Goal: Information Seeking & Learning: Check status

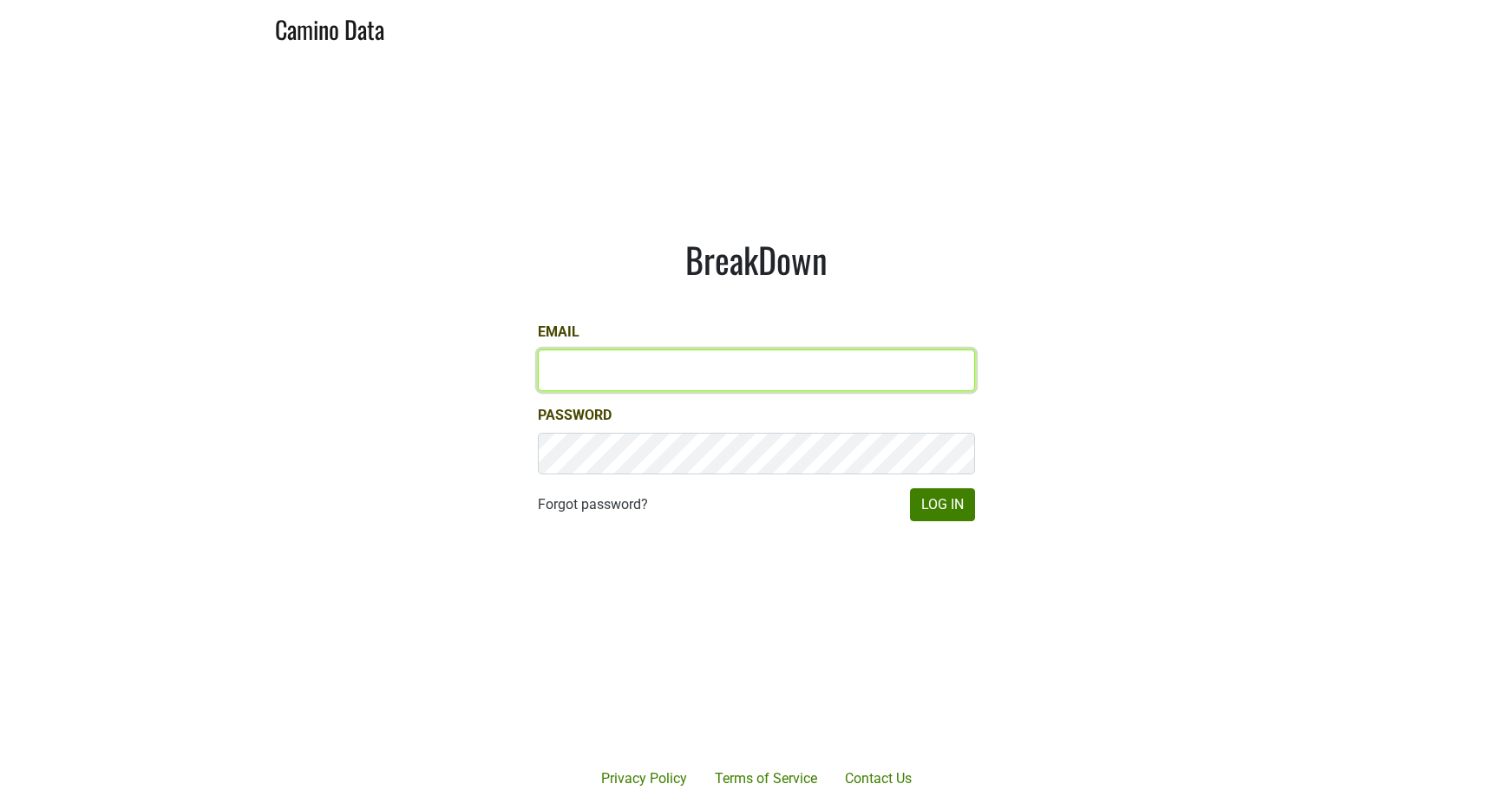
type input "kashy@ashesdiamonds.com"
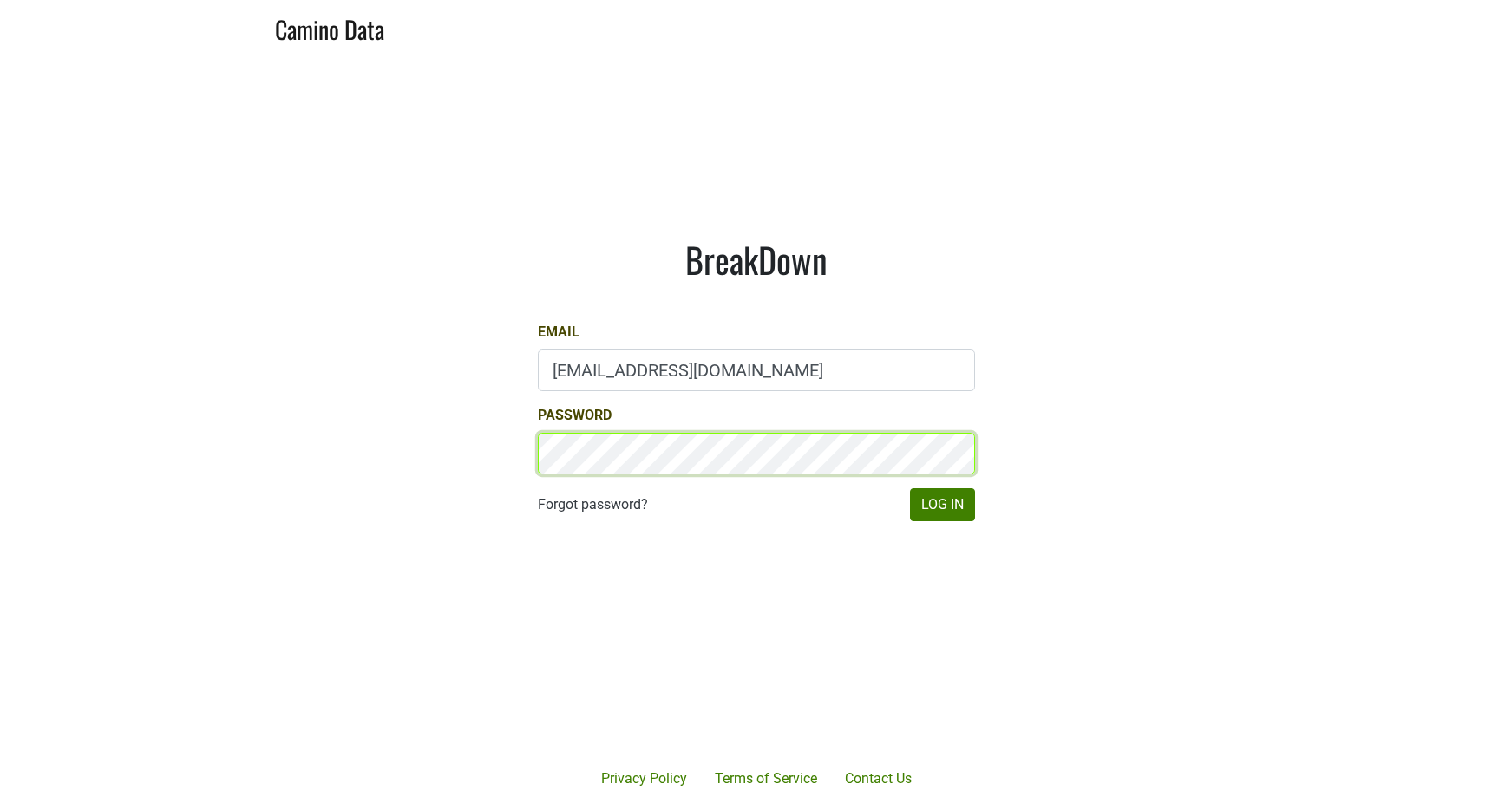
click at [942, 504] on button "Log In" at bounding box center [942, 504] width 65 height 33
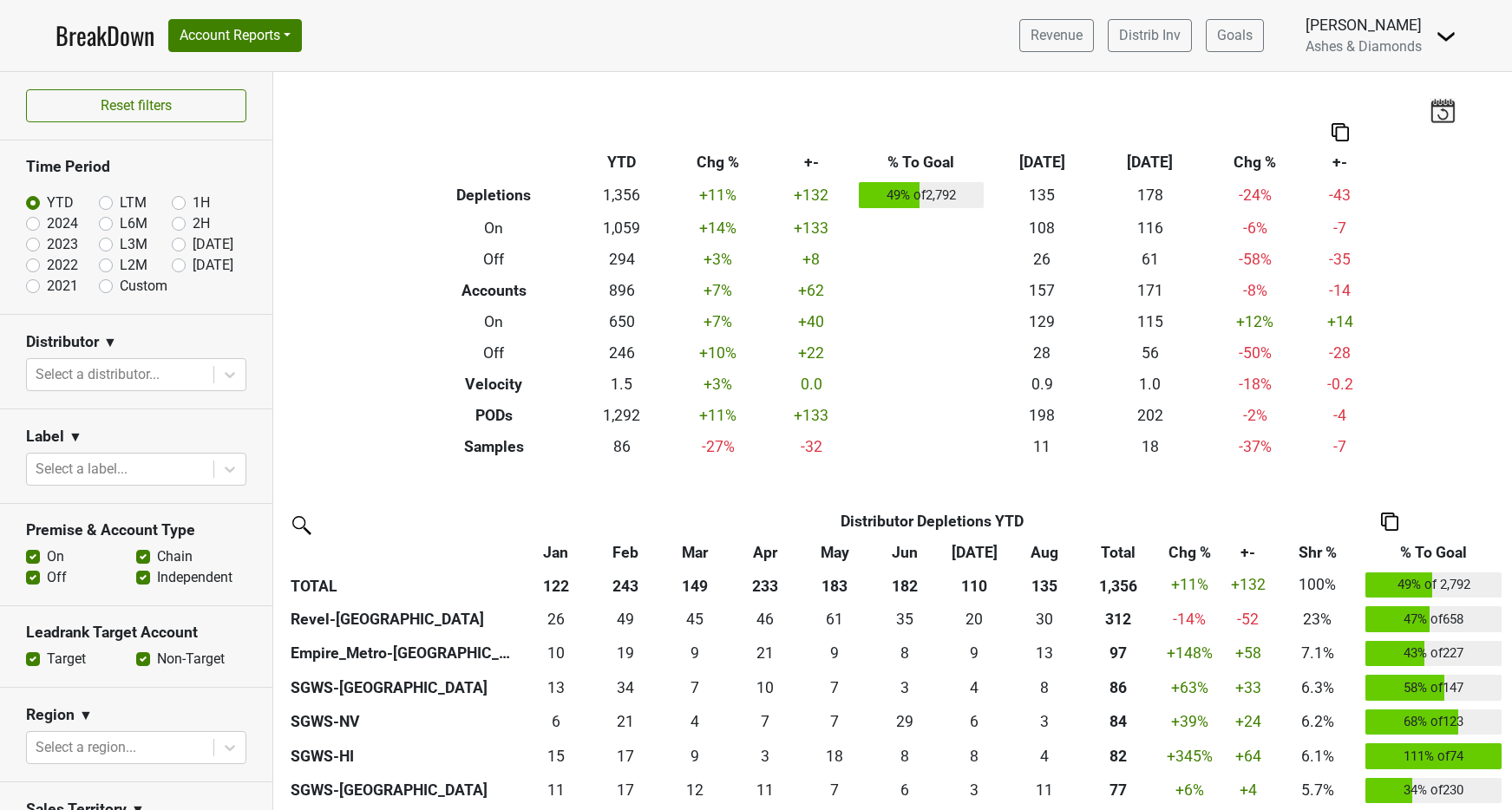
click at [193, 267] on label "[DATE]" at bounding box center [213, 265] width 41 height 21
click at [180, 267] on input "[DATE]" at bounding box center [206, 264] width 69 height 17
radio input "true"
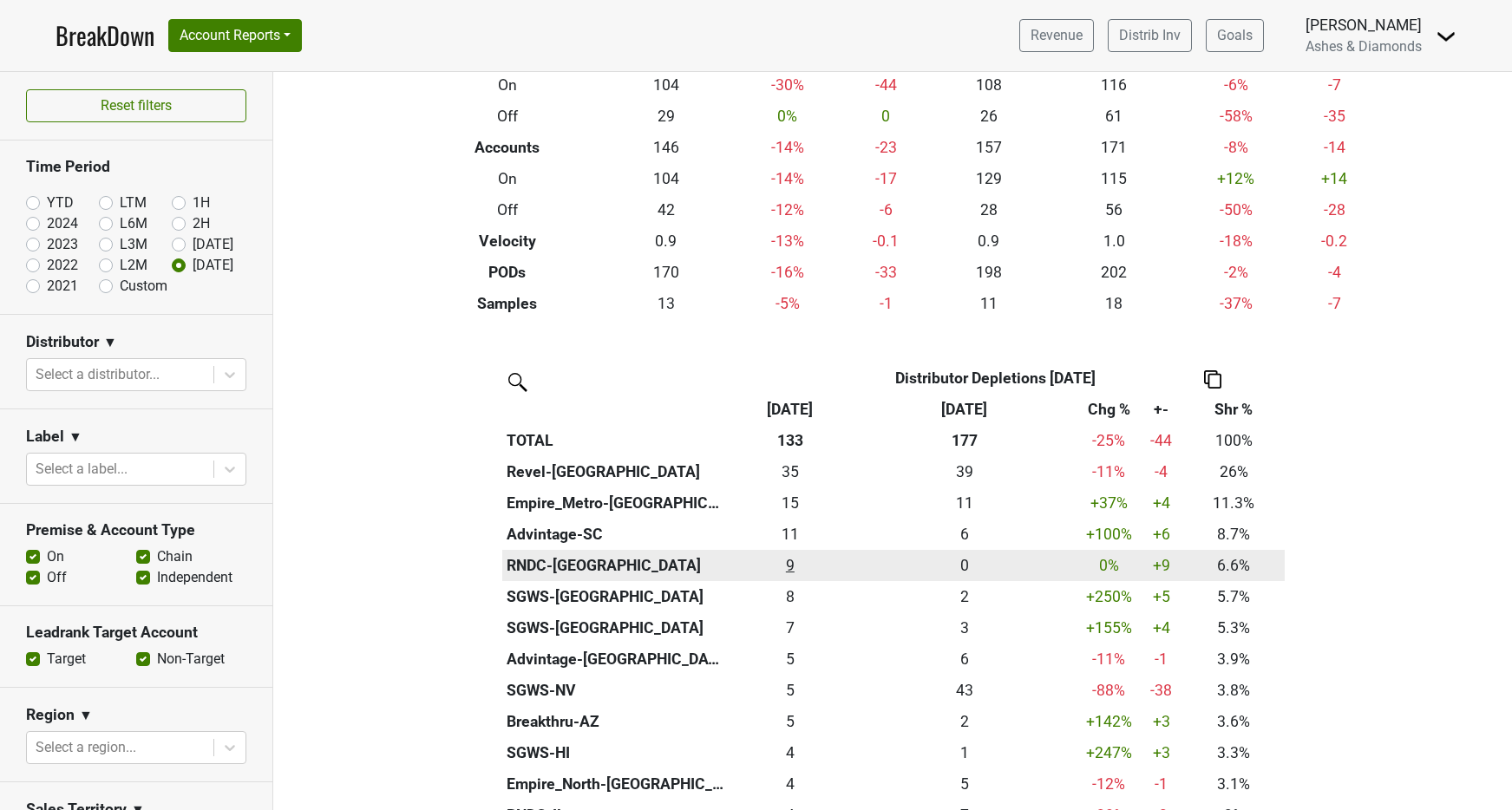
scroll to position [182, 0]
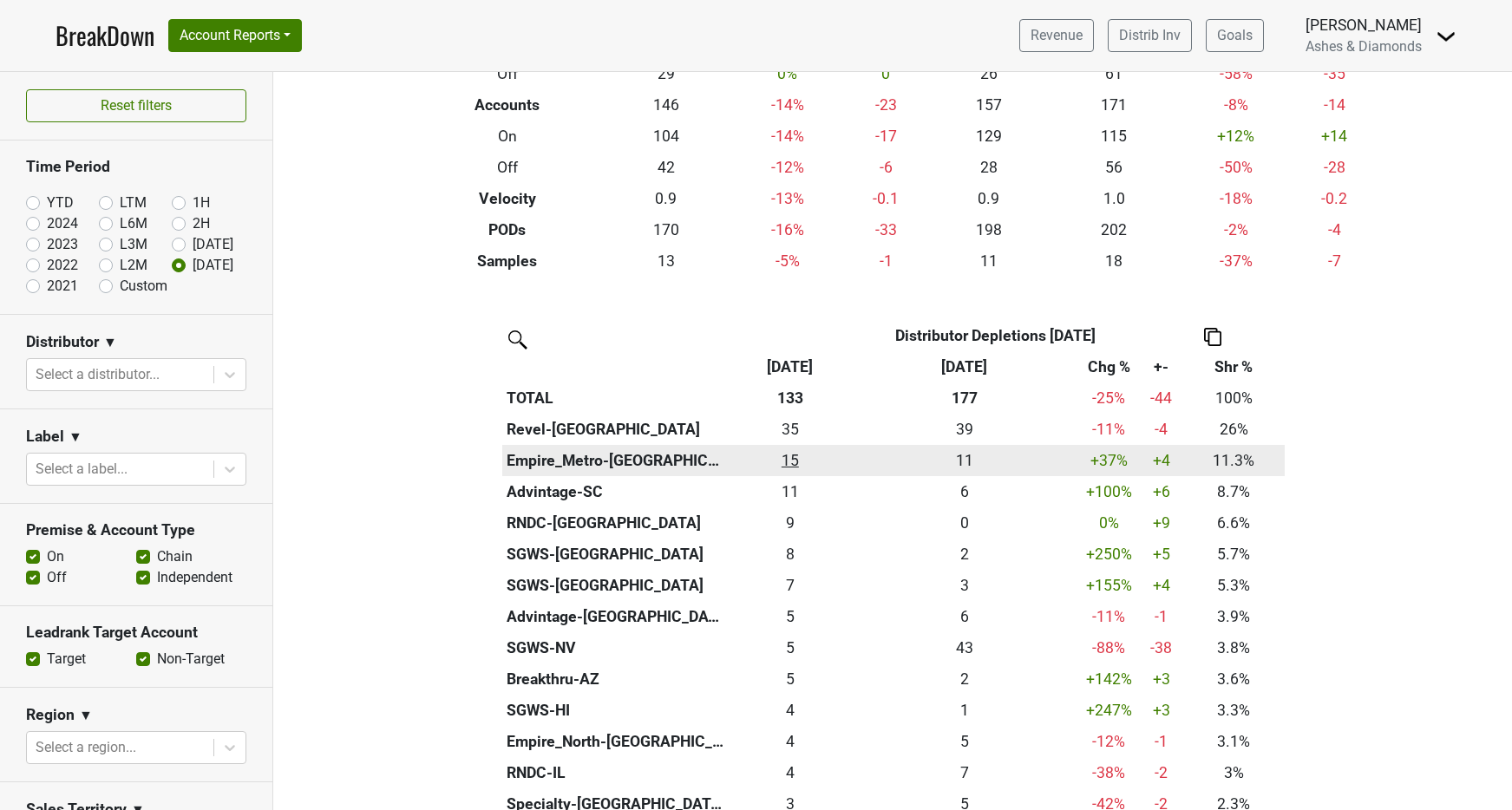
click at [794, 452] on div "15 15" at bounding box center [789, 460] width 114 height 23
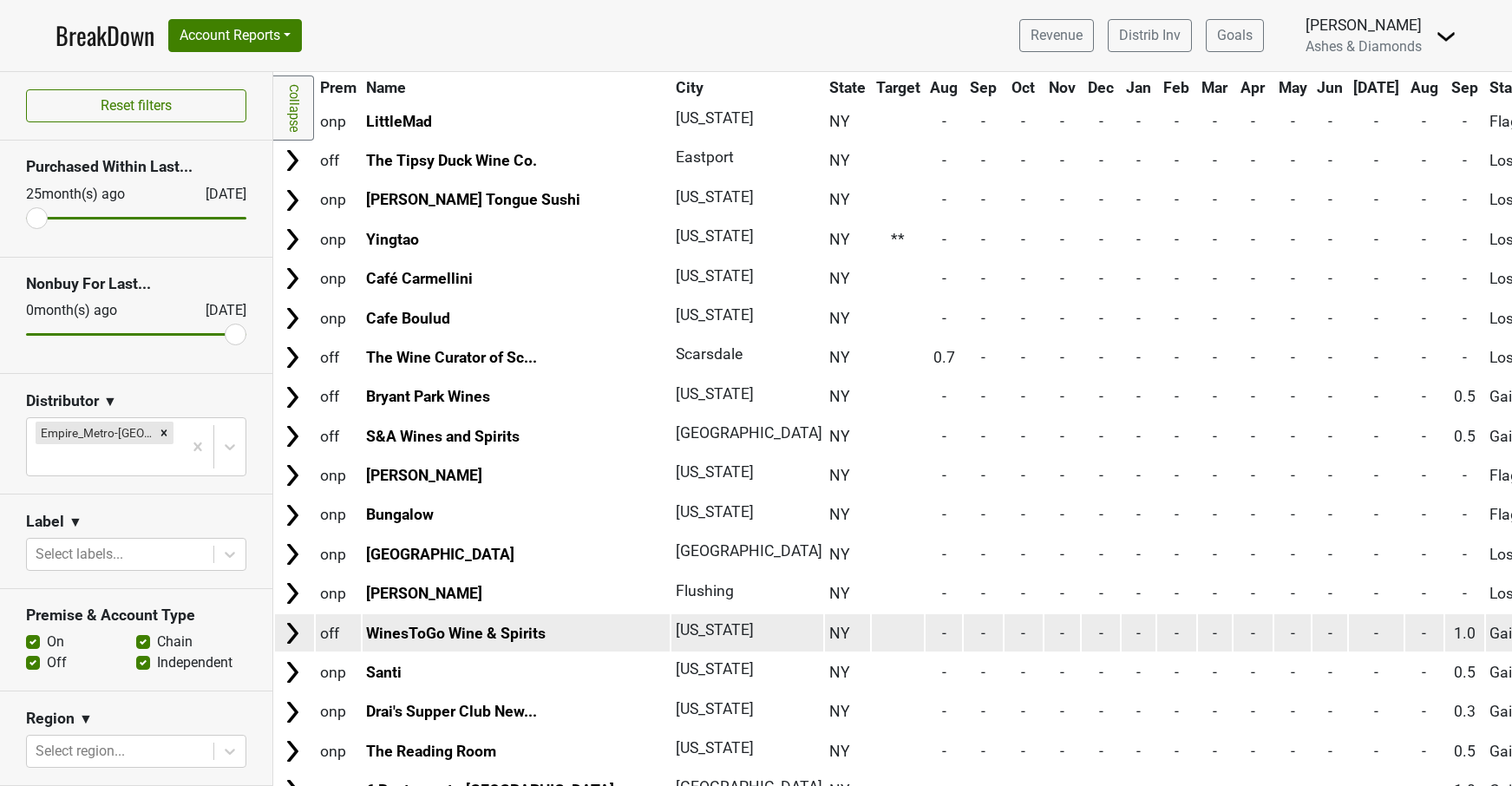
scroll to position [4109, 0]
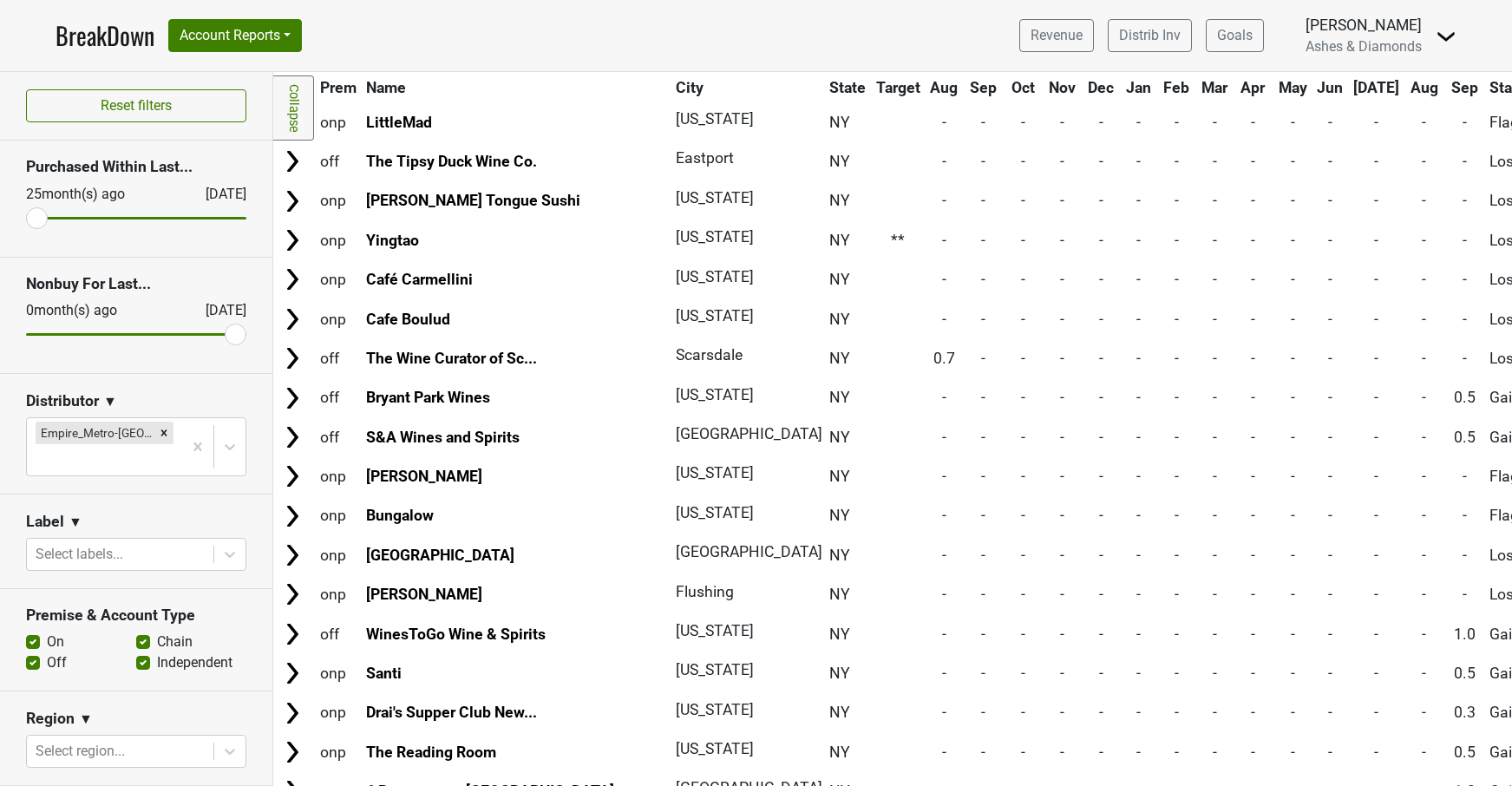
click at [126, 36] on link "BreakDown" at bounding box center [105, 36] width 99 height 37
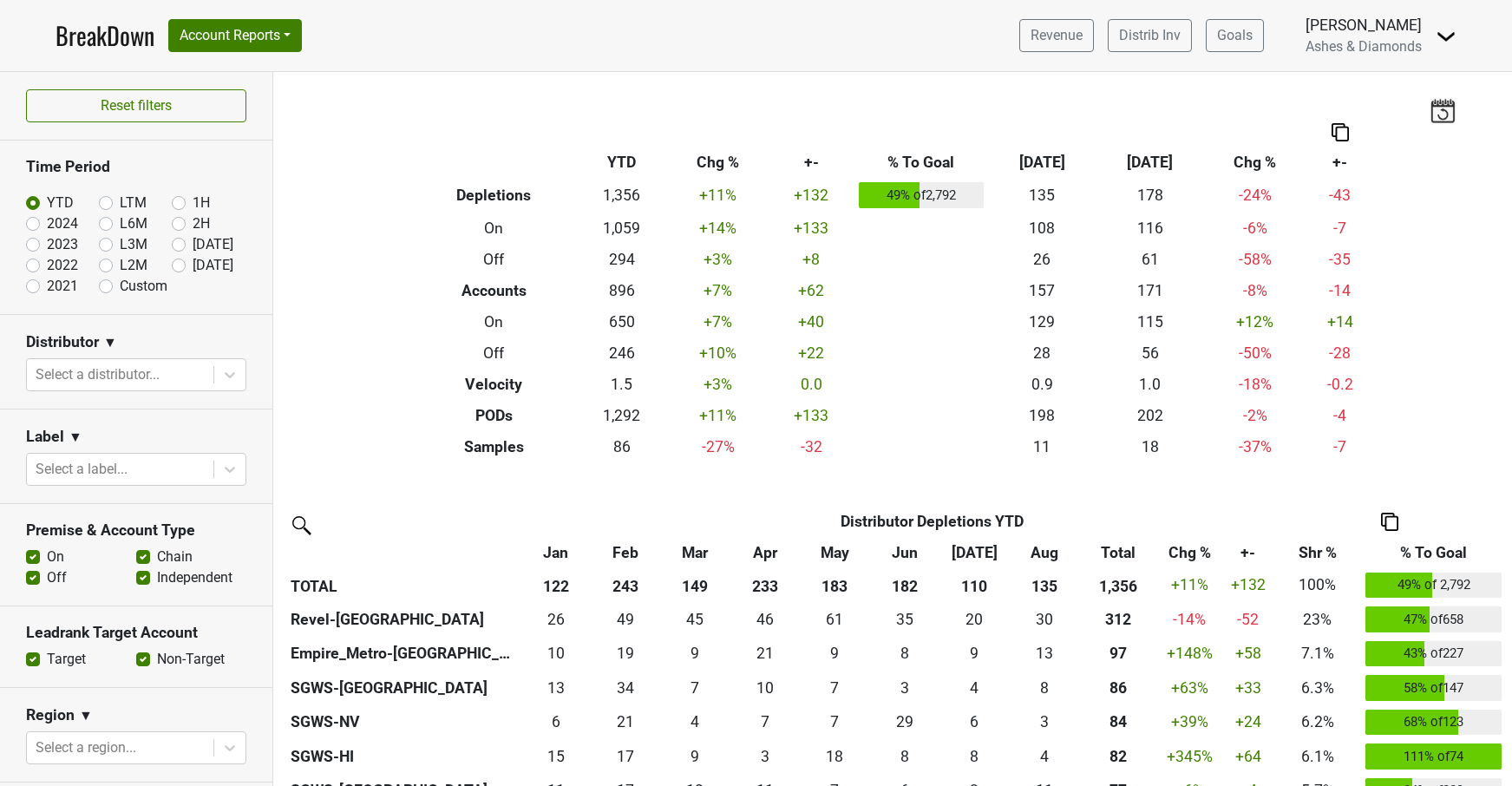
click at [193, 267] on label "[DATE]" at bounding box center [213, 266] width 41 height 21
click at [181, 267] on input "[DATE]" at bounding box center [206, 264] width 69 height 17
radio input "true"
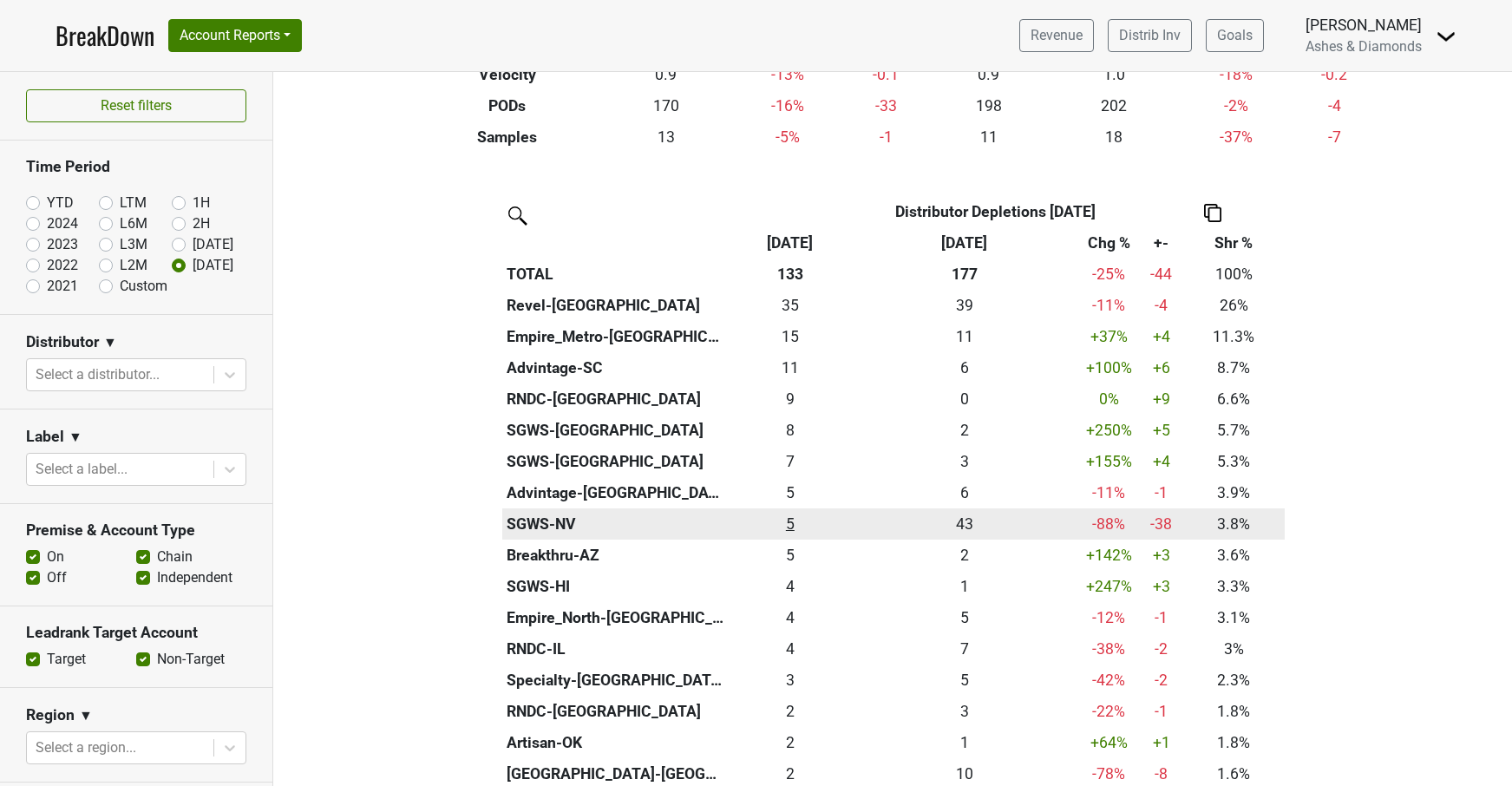
scroll to position [326, 0]
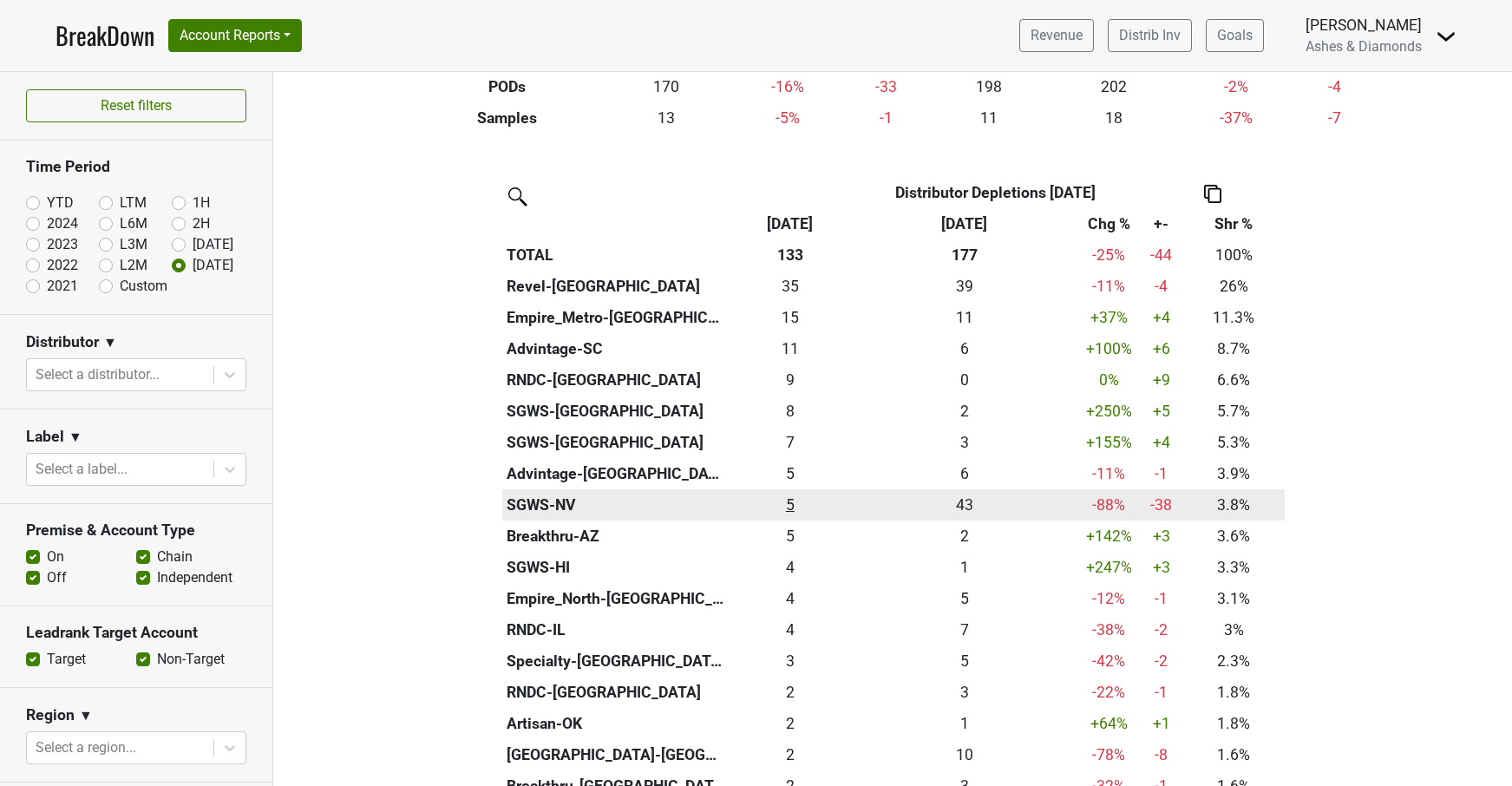
click at [787, 494] on div "5 5" at bounding box center [789, 505] width 114 height 23
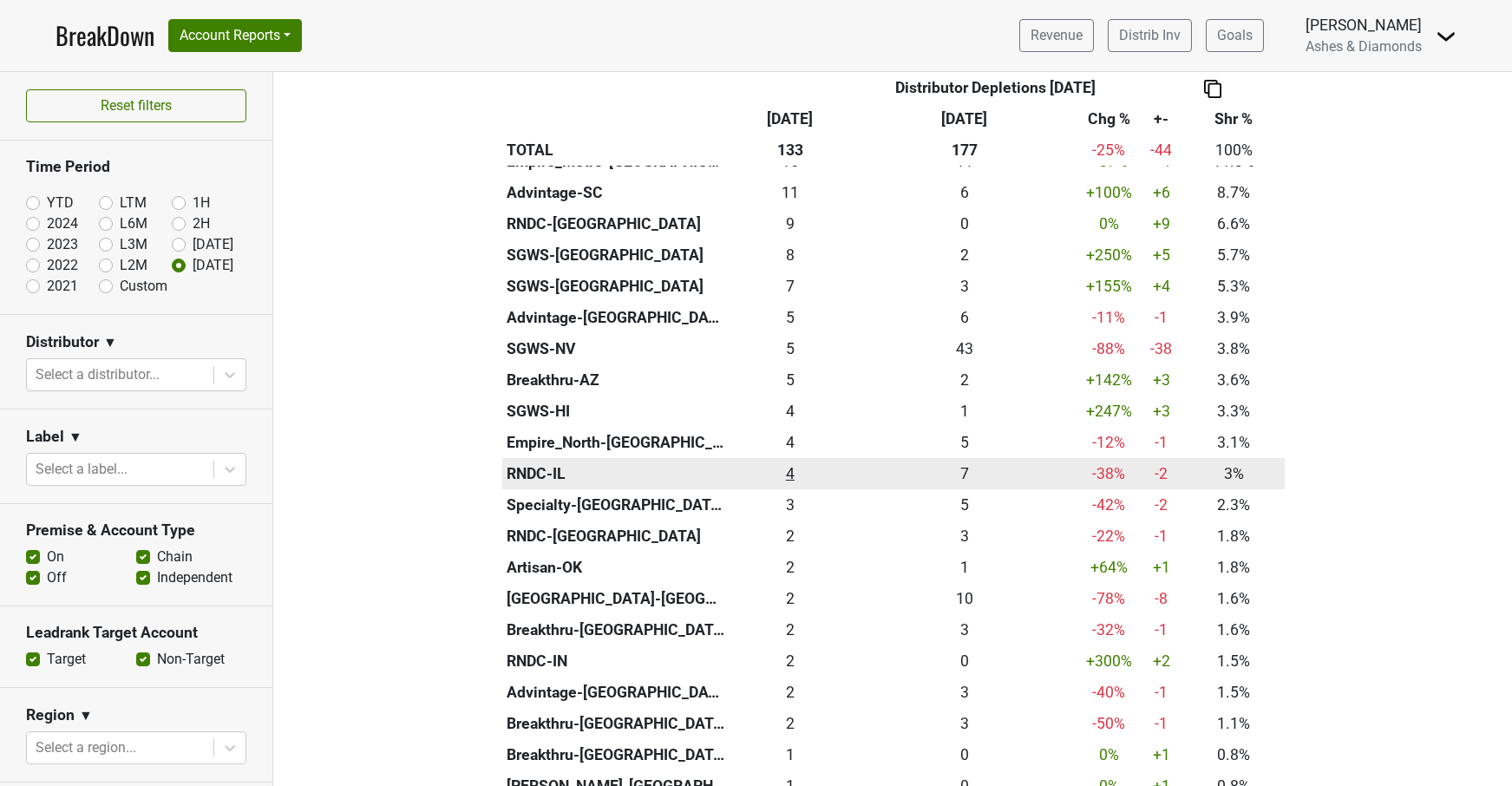
scroll to position [496, 0]
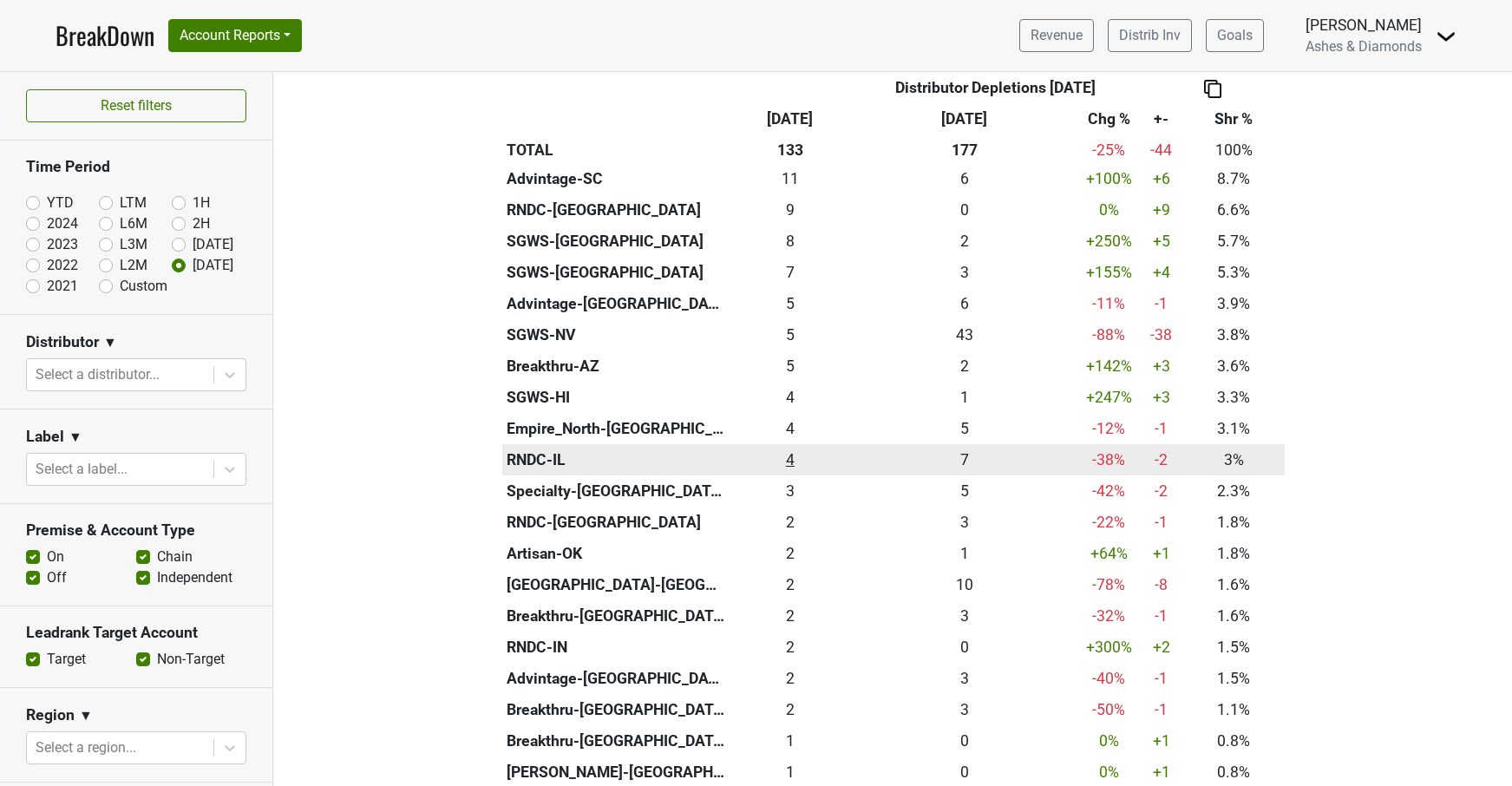
click at [797, 451] on div "4 4" at bounding box center [789, 460] width 114 height 23
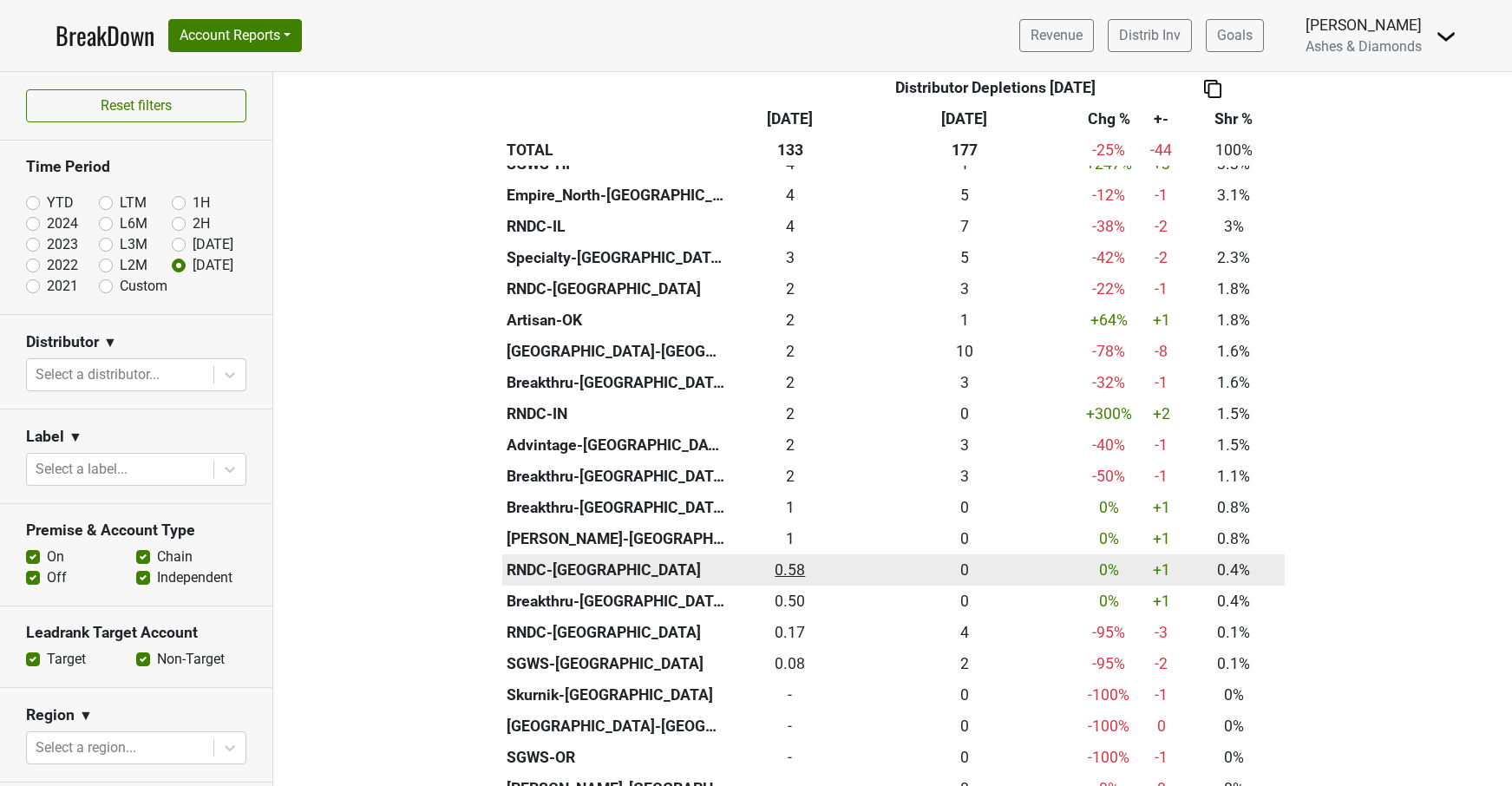
scroll to position [732, 0]
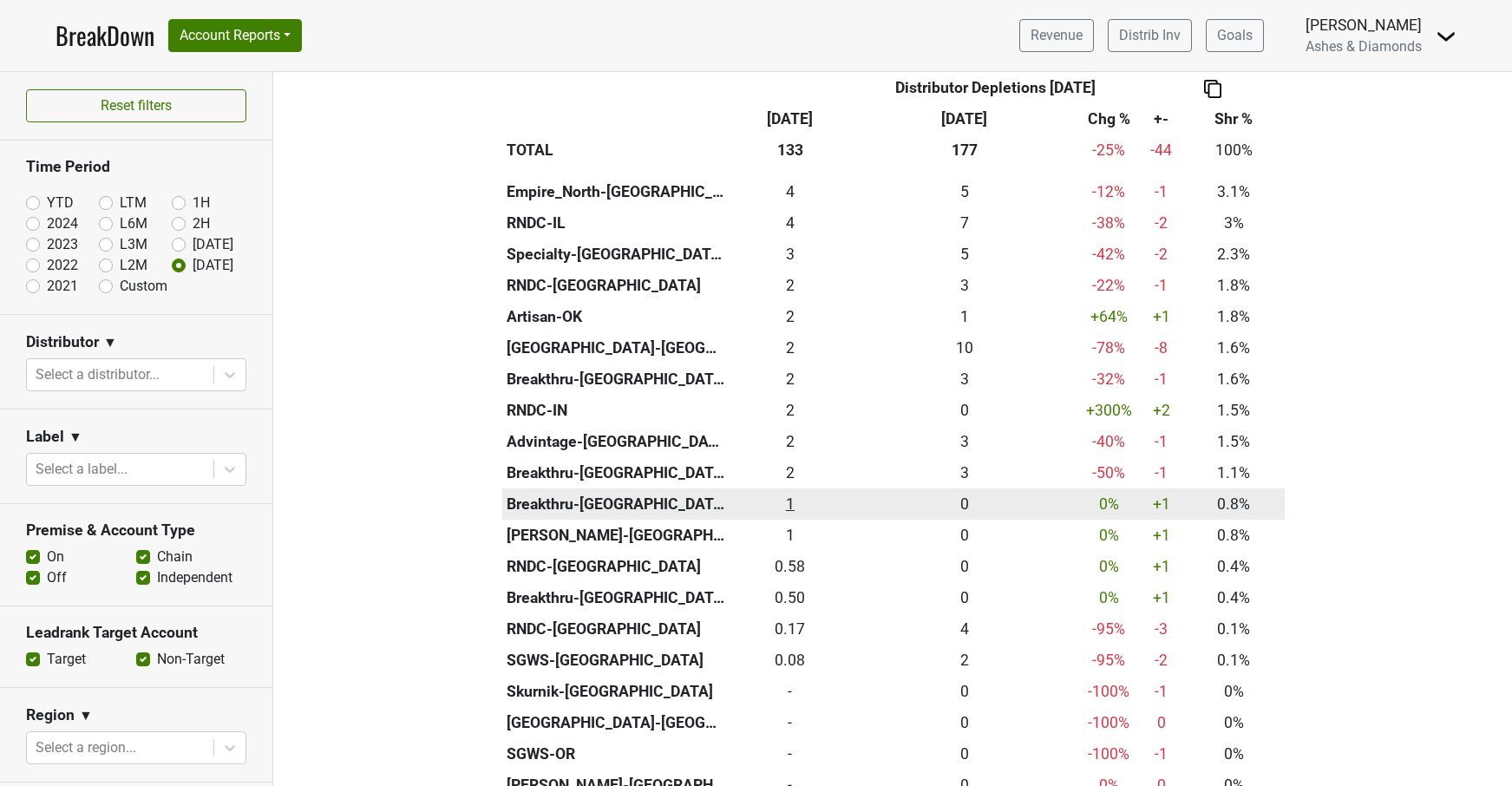
click at [793, 494] on div "1 1" at bounding box center [789, 504] width 114 height 23
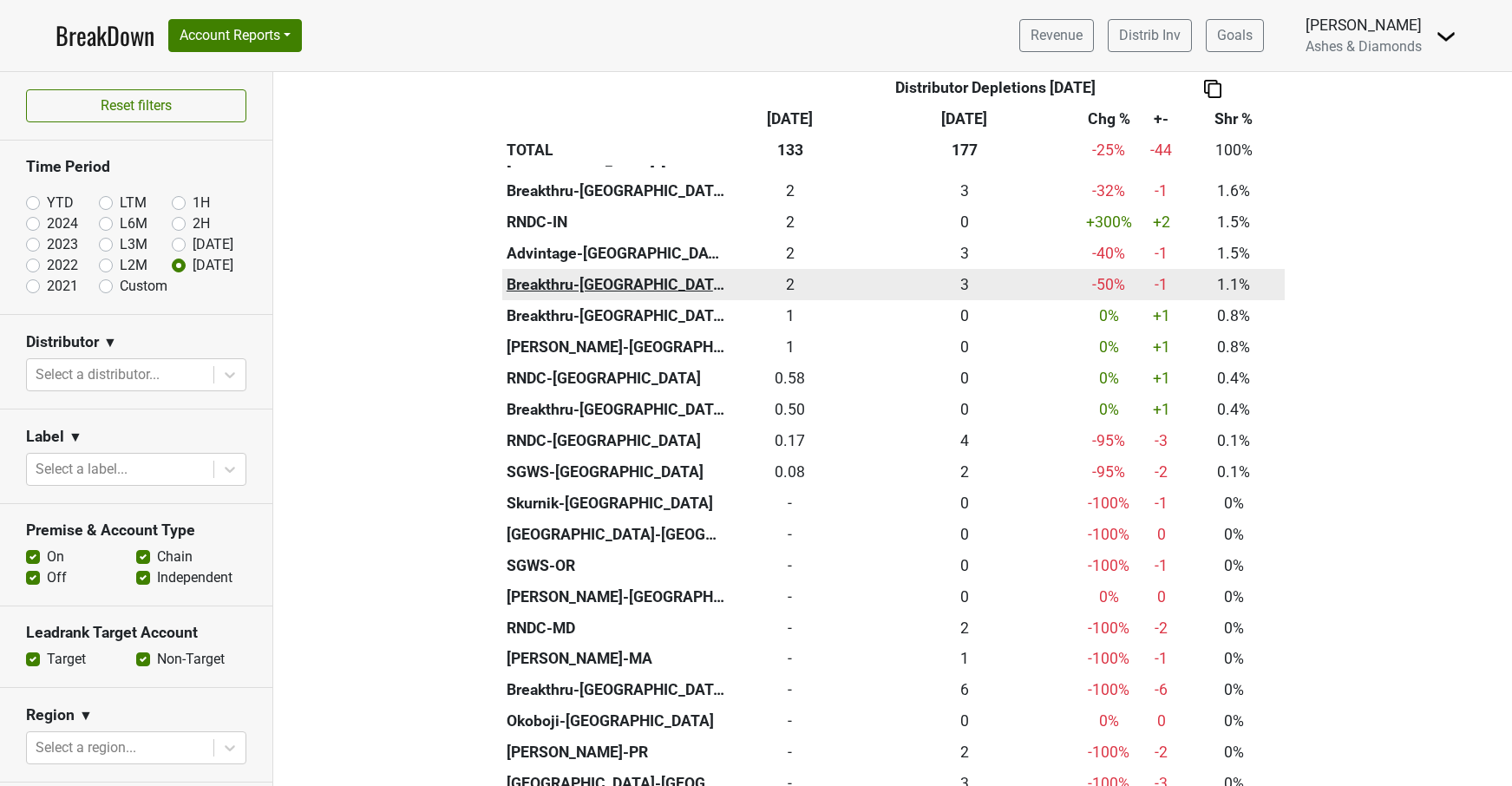
scroll to position [938, 0]
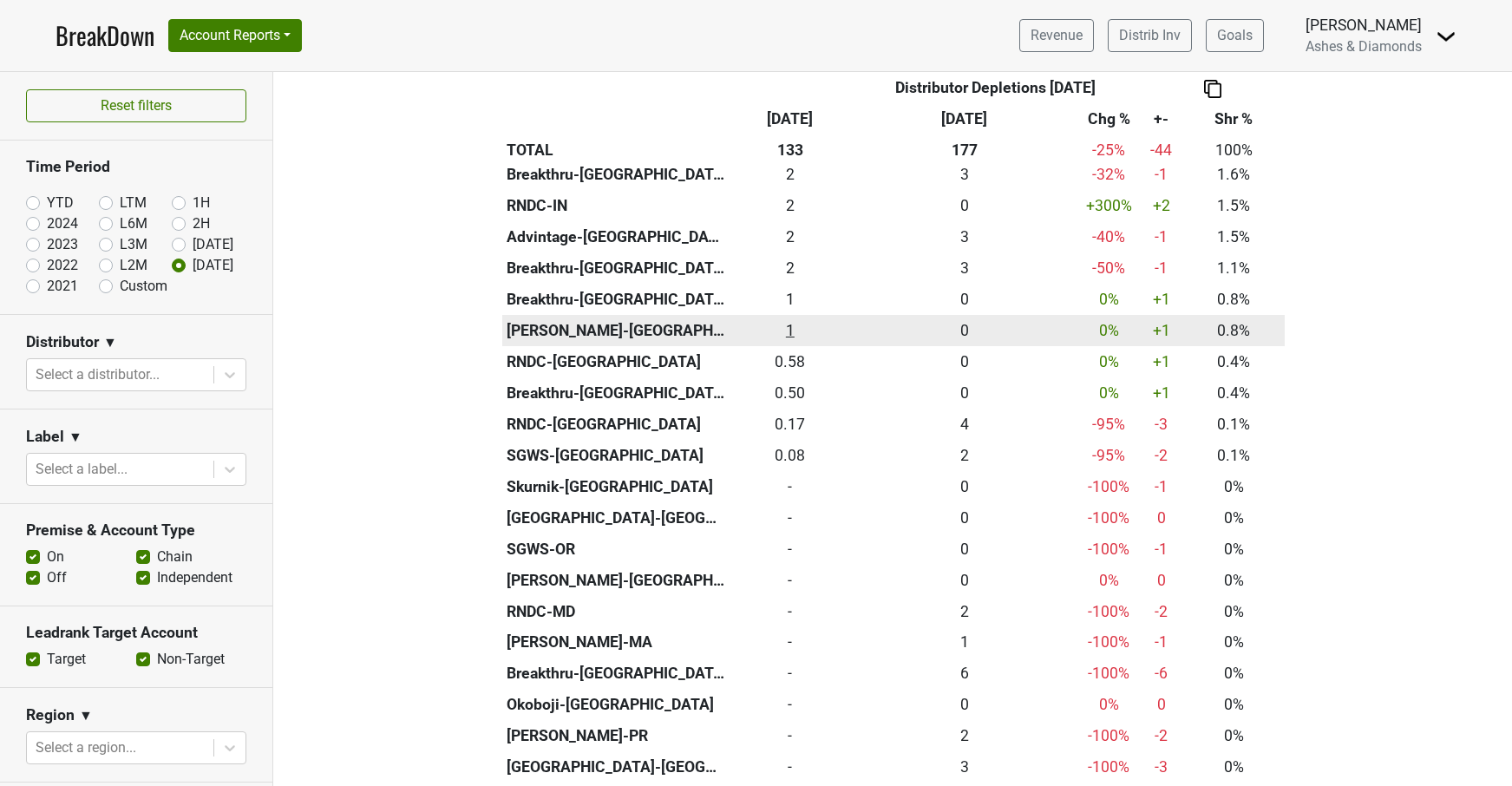
click at [793, 321] on div "1 1" at bounding box center [789, 330] width 114 height 23
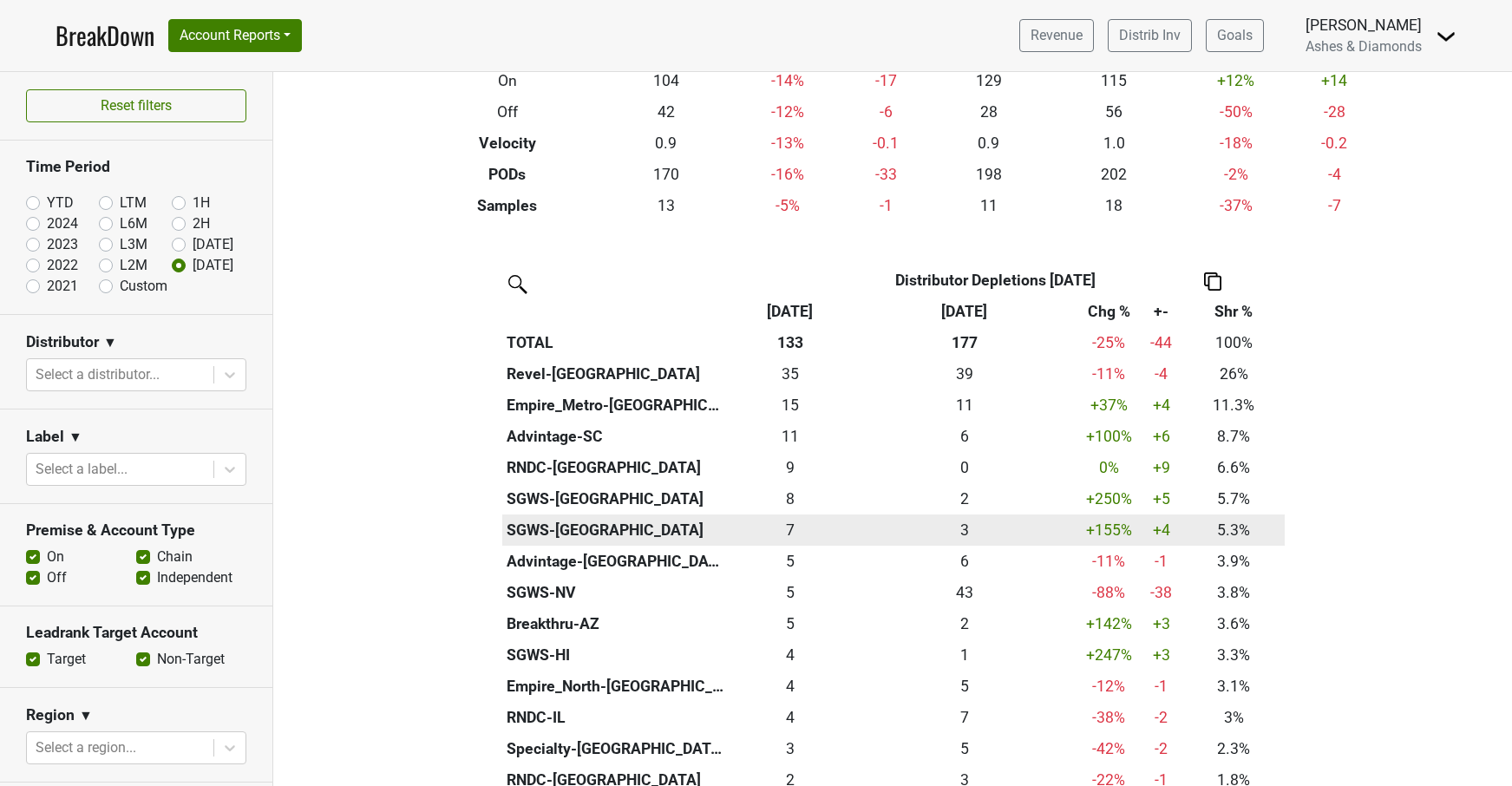
scroll to position [240, 0]
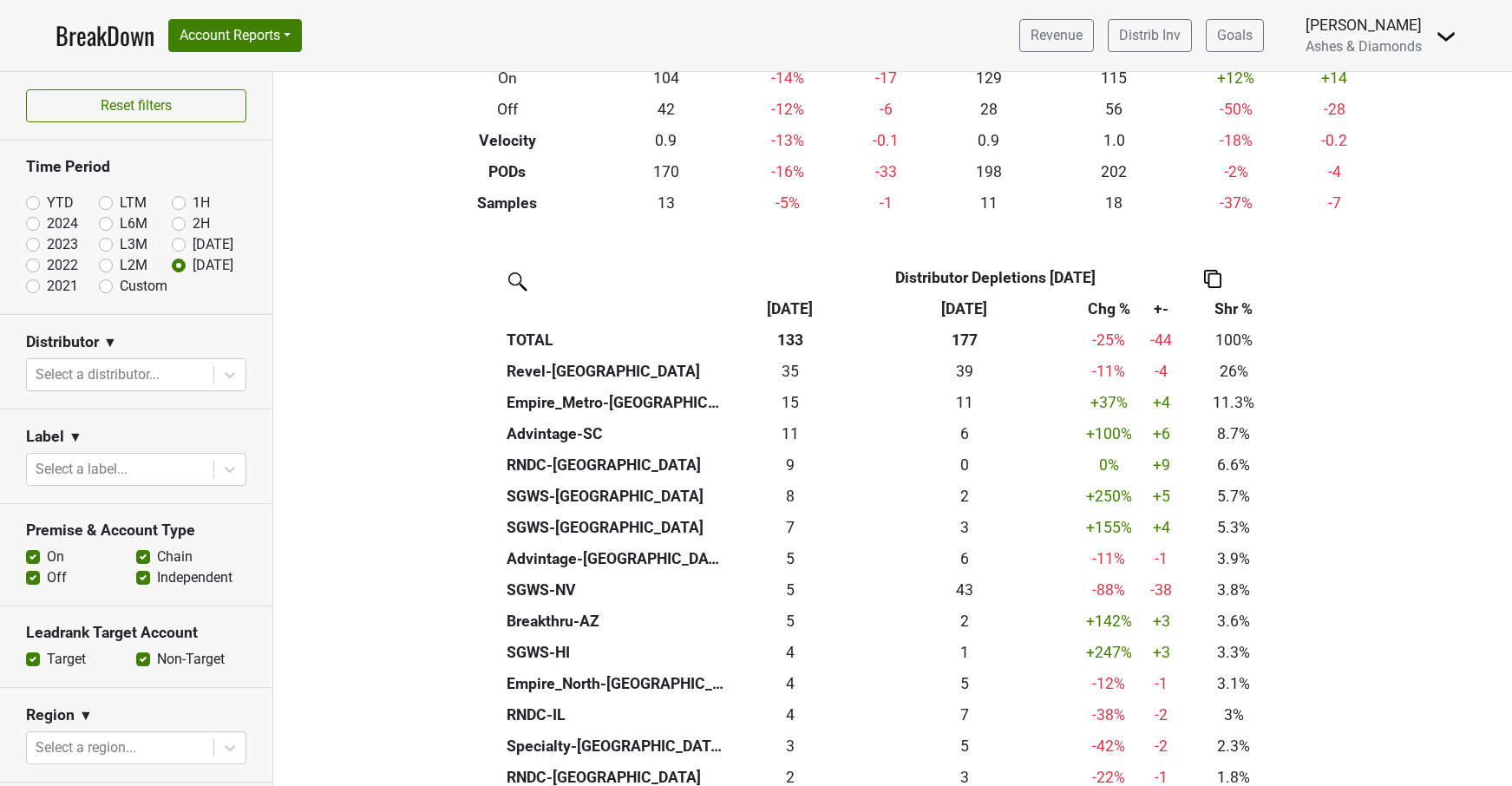
click at [47, 203] on label "YTD" at bounding box center [59, 203] width 26 height 21
click at [36, 203] on input "YTD" at bounding box center [61, 201] width 69 height 17
radio input "true"
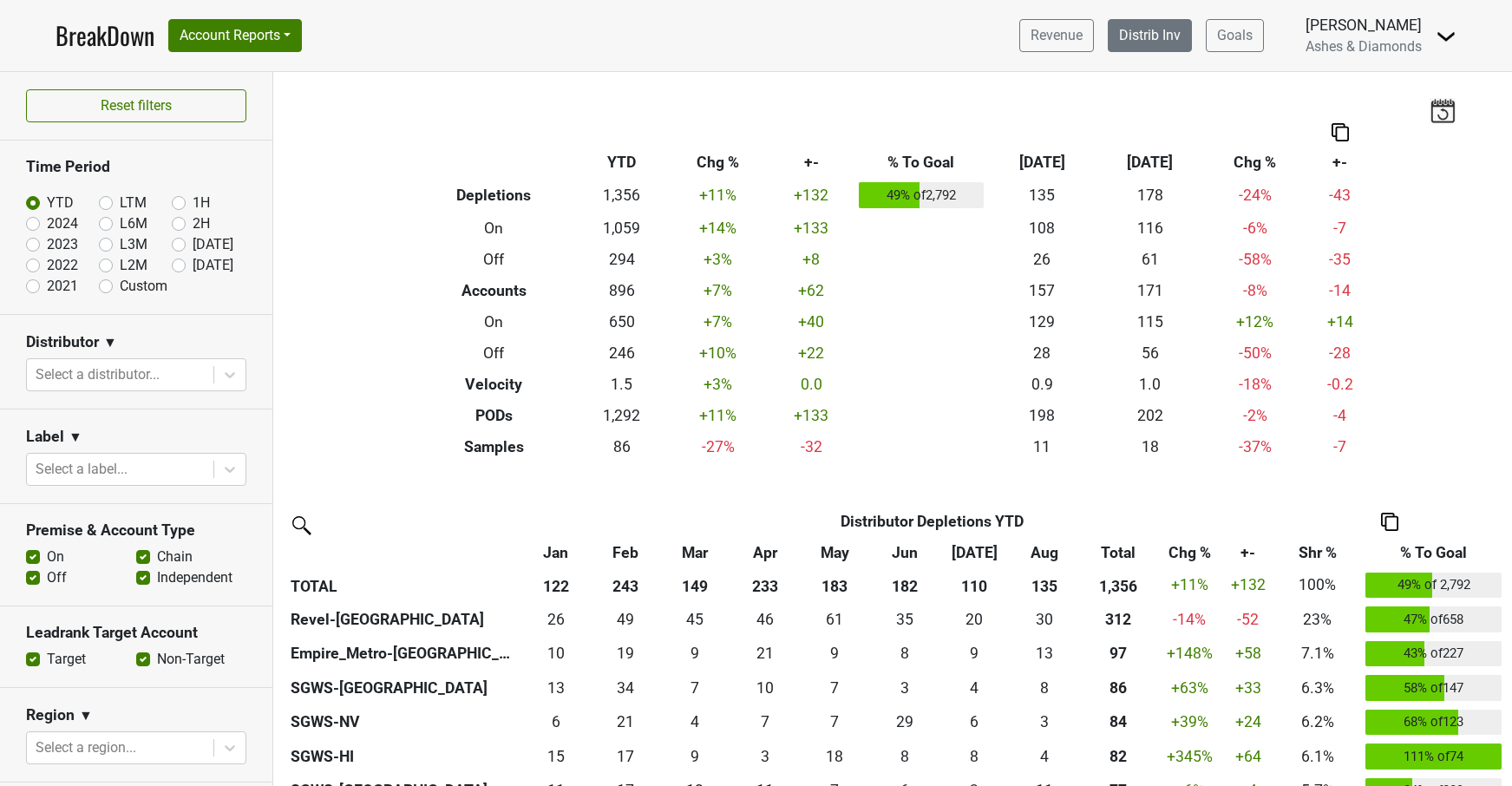
click at [1142, 47] on link "Distrib Inv" at bounding box center [1150, 36] width 84 height 33
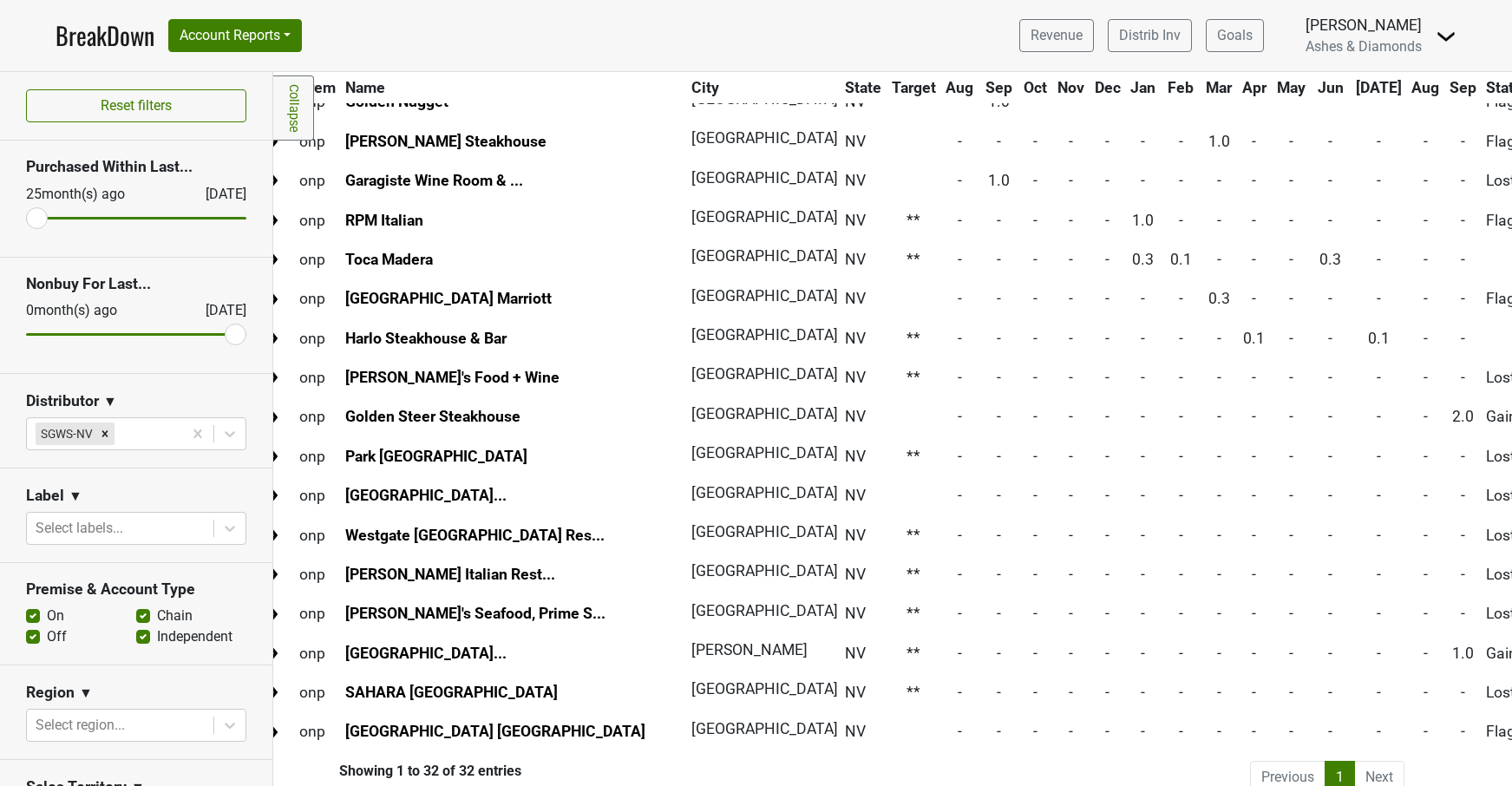
scroll to position [741, 21]
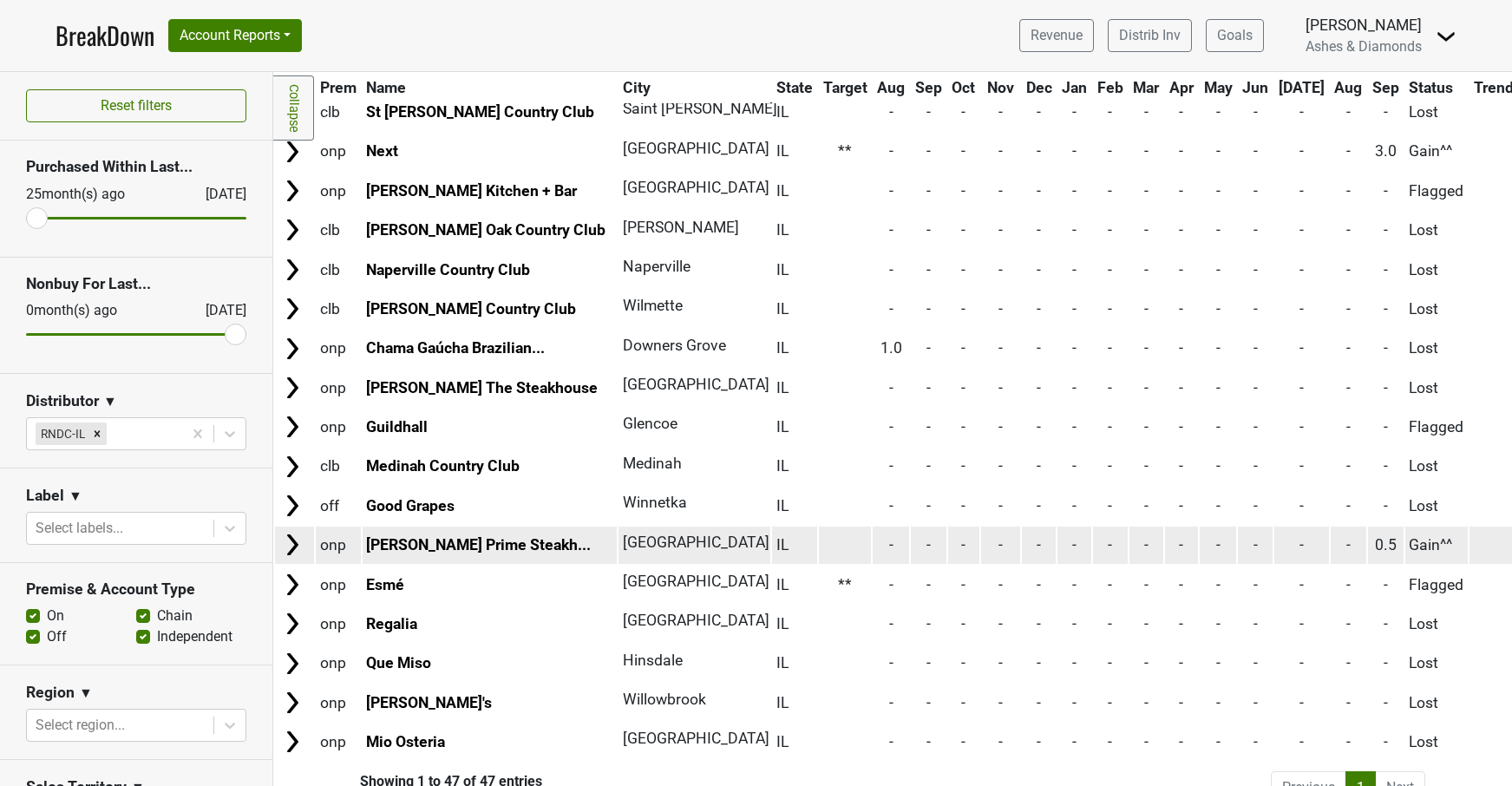
scroll to position [1322, 0]
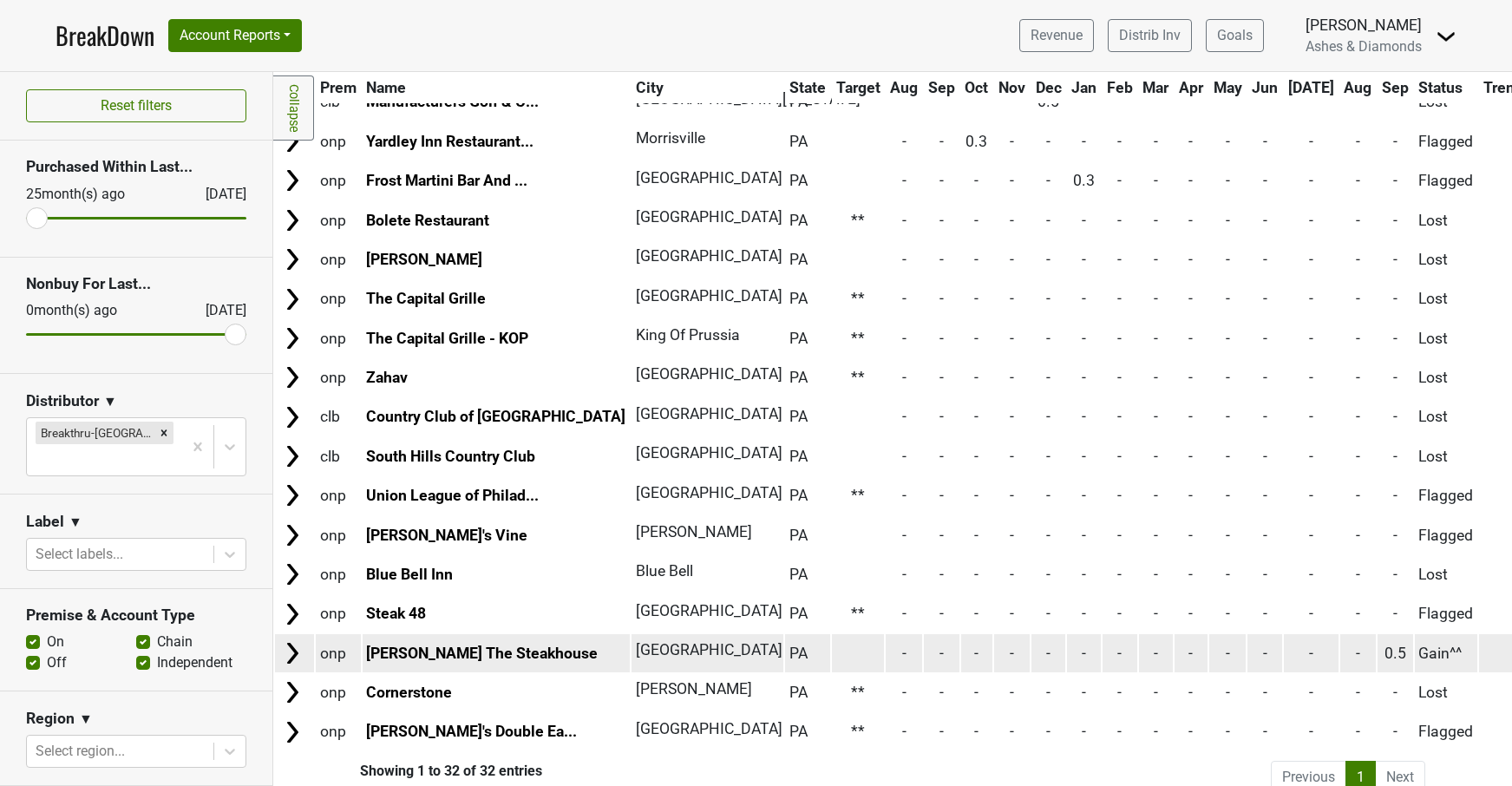
scroll to position [741, 0]
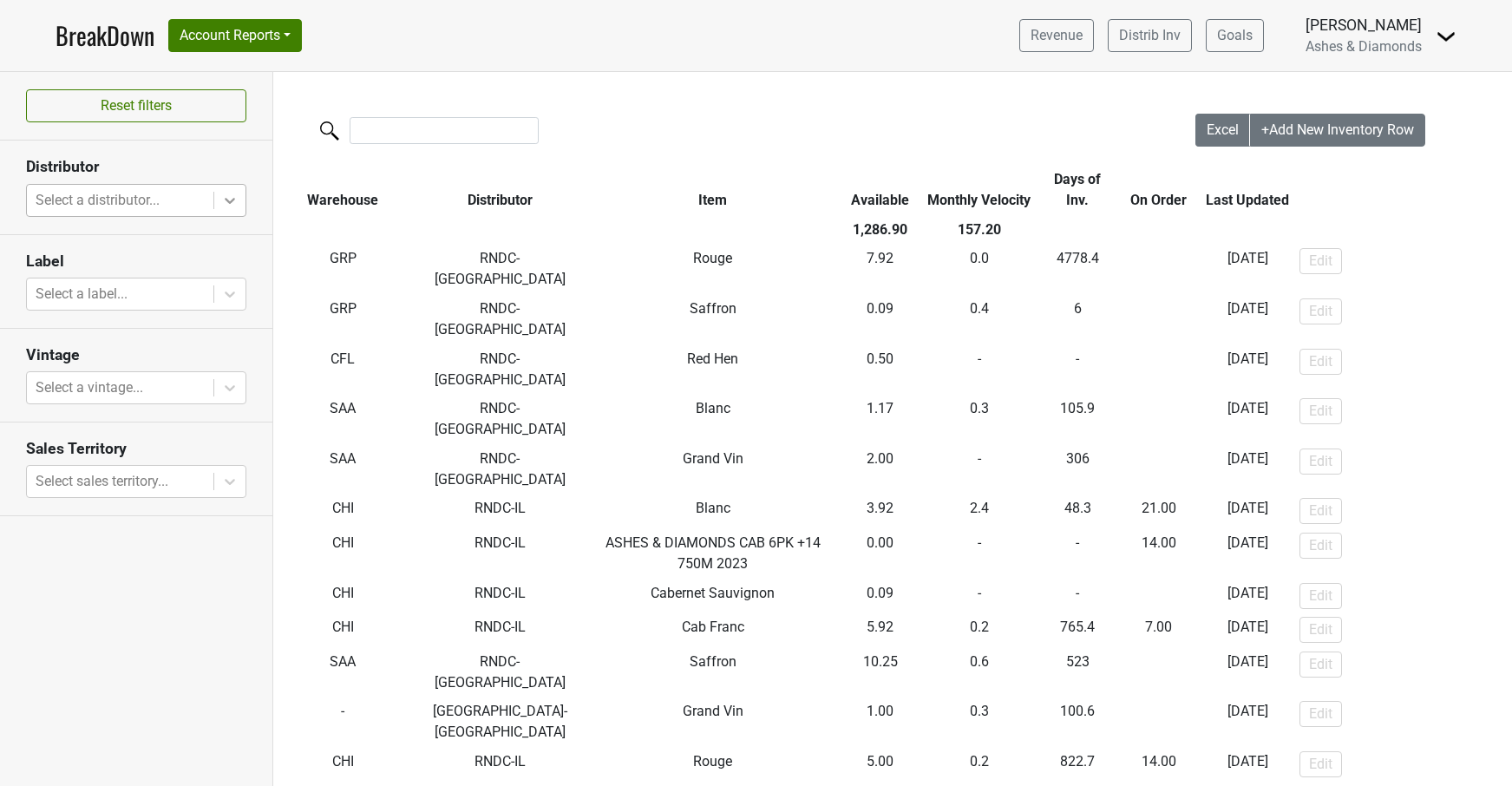
click at [230, 200] on icon at bounding box center [229, 200] width 17 height 17
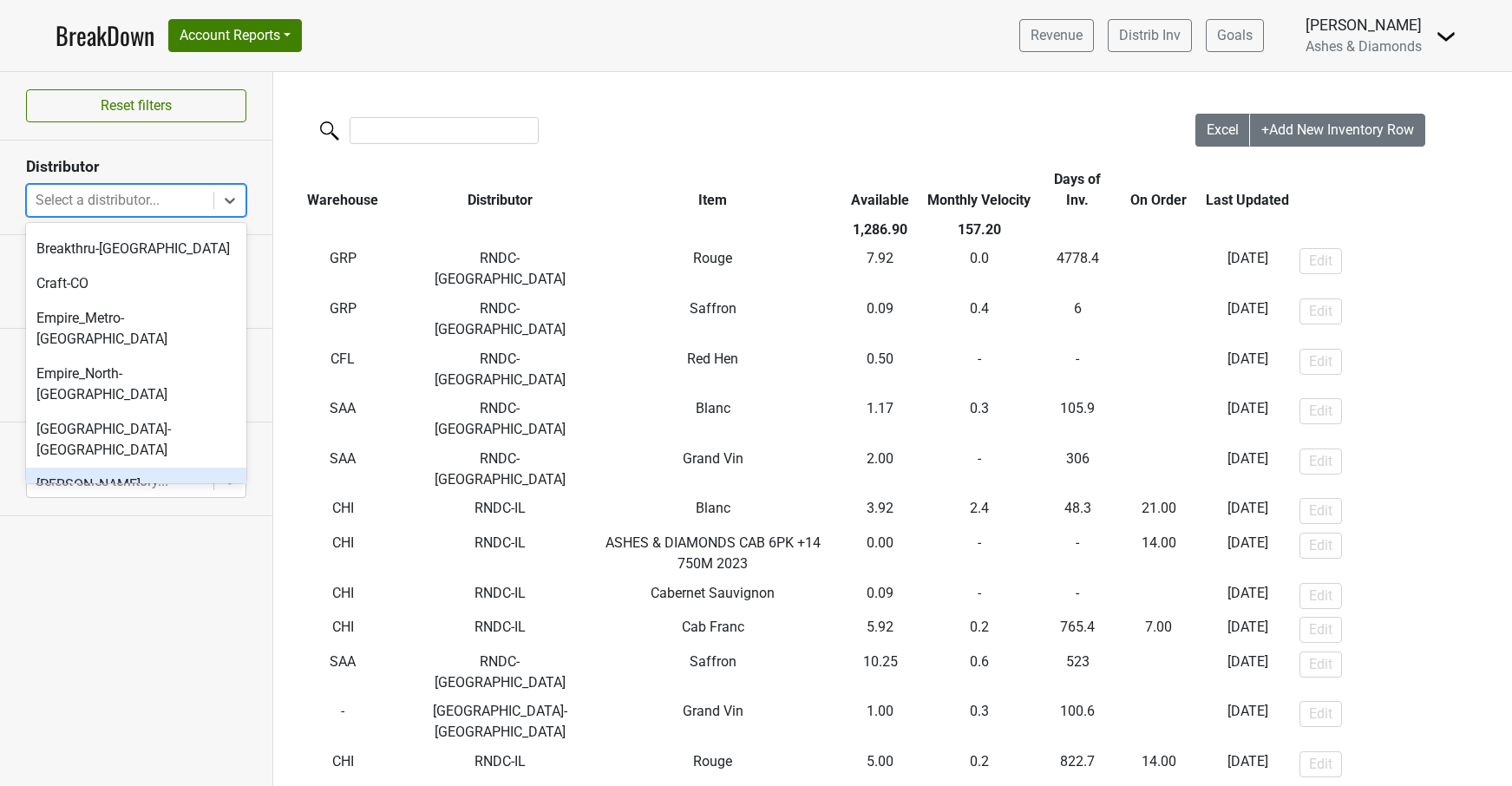
scroll to position [372, 0]
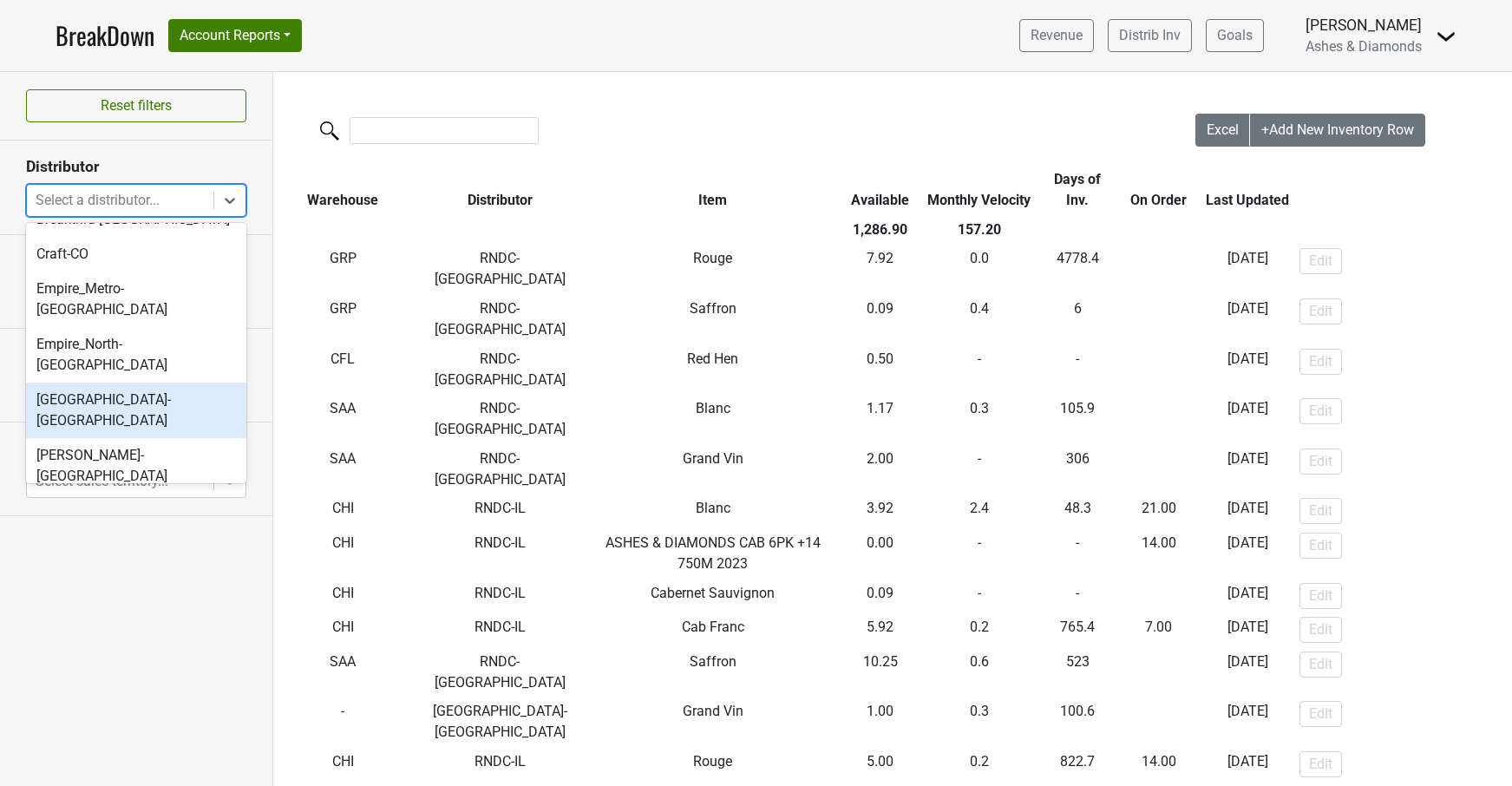
click at [179, 383] on div "[GEOGRAPHIC_DATA]-[GEOGRAPHIC_DATA]" at bounding box center [136, 410] width 220 height 56
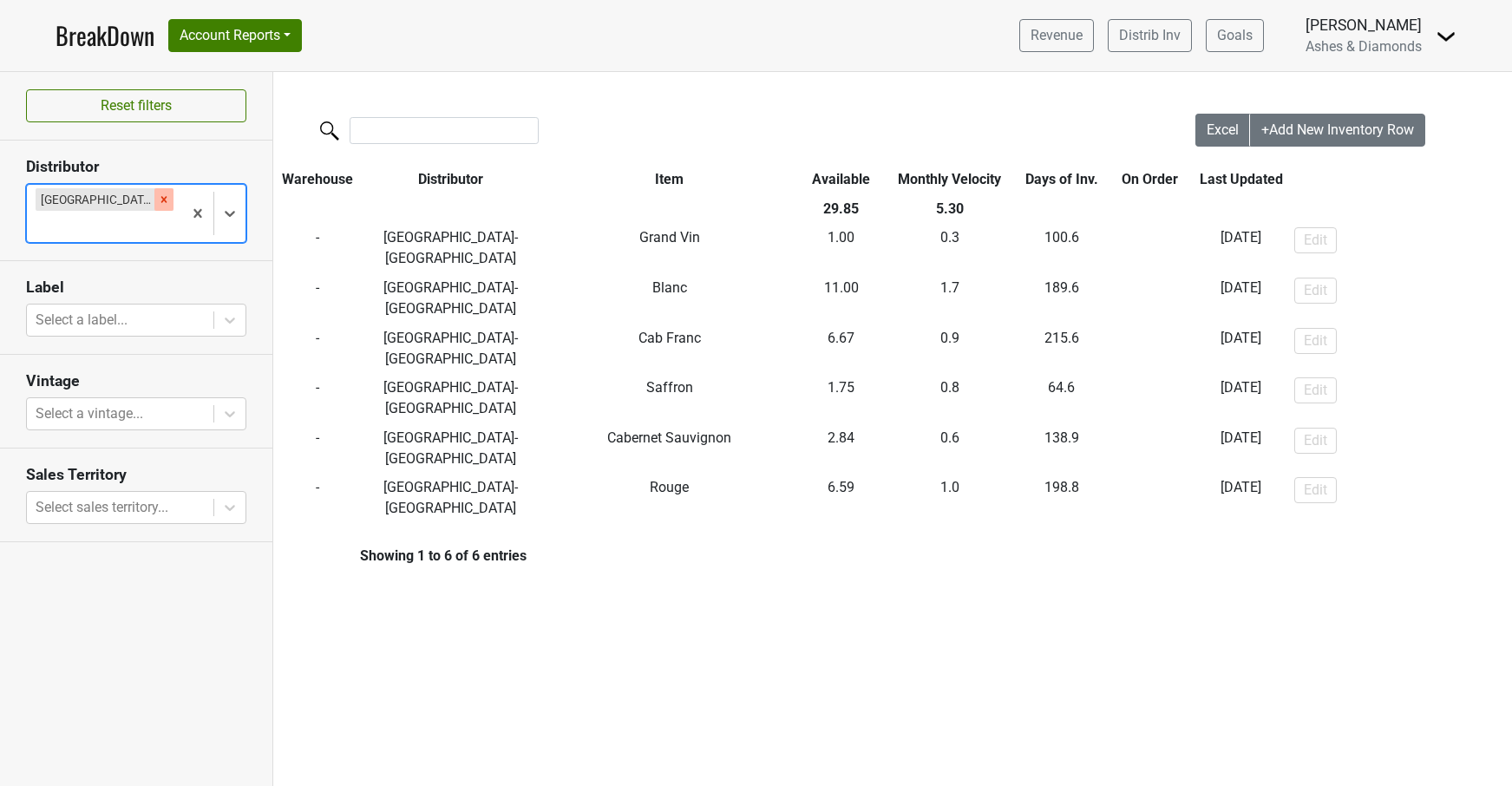
click at [158, 198] on icon "Remove Great Lakes-MI" at bounding box center [163, 199] width 12 height 12
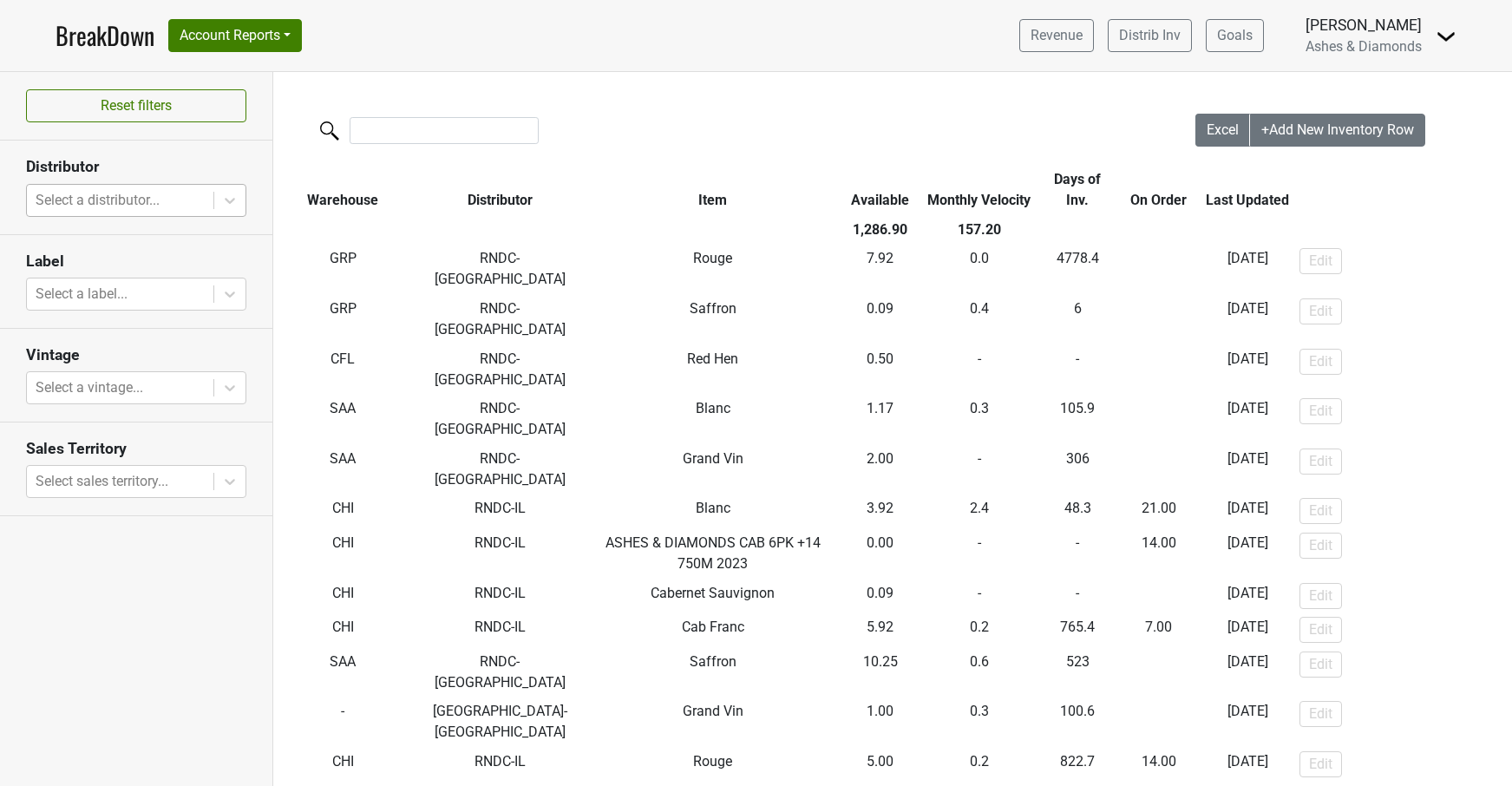
click at [78, 38] on link "BreakDown" at bounding box center [105, 36] width 99 height 37
